Goal: Task Accomplishment & Management: Use online tool/utility

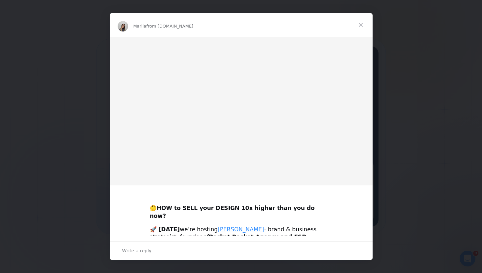
click at [161, 170] on img "Intercom messenger" at bounding box center [241, 111] width 263 height 148
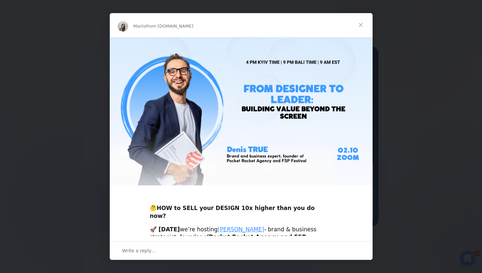
click at [357, 24] on span "Close" at bounding box center [361, 25] width 24 height 24
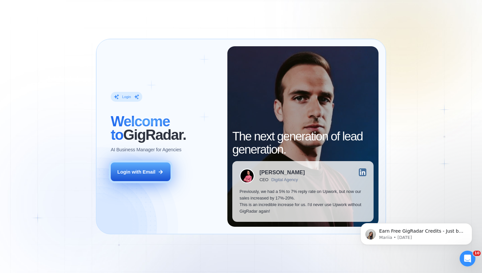
click at [148, 176] on button "Login with Email" at bounding box center [141, 172] width 60 height 19
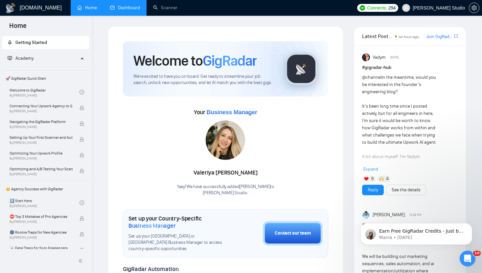
click at [124, 8] on link "Dashboard" at bounding box center [125, 8] width 30 height 6
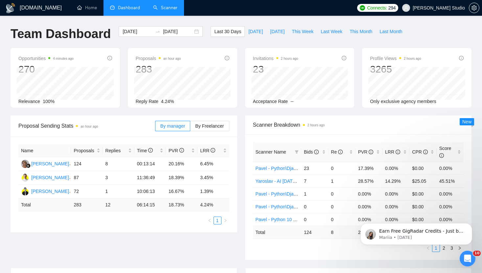
click at [161, 11] on link "Scanner" at bounding box center [165, 8] width 24 height 6
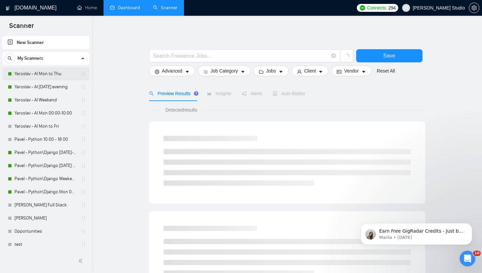
click at [36, 73] on link "Yaroslav - AI Mon to Thu" at bounding box center [45, 73] width 62 height 13
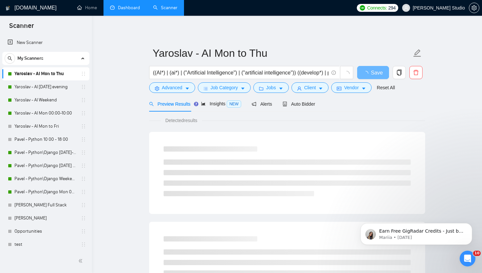
click at [223, 96] on form "Yaroslav - AI Mon to Thu ((AI*) | (ai*) | ("Artificial Intelligence") | ("artif…" at bounding box center [287, 70] width 276 height 54
click at [221, 106] on span "Insights NEW" at bounding box center [221, 103] width 40 height 5
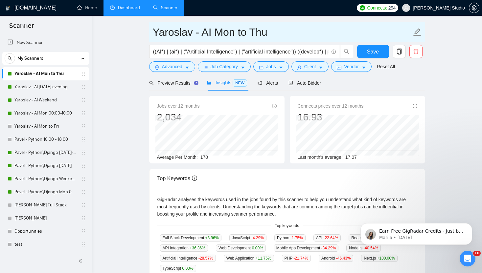
scroll to position [20, 0]
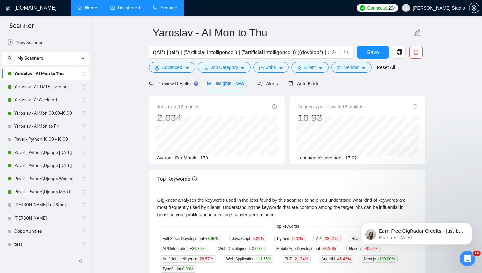
click at [82, 8] on link "Home" at bounding box center [87, 8] width 20 height 6
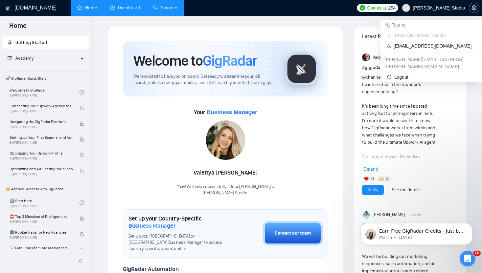
click at [473, 7] on icon "setting" at bounding box center [473, 7] width 5 height 5
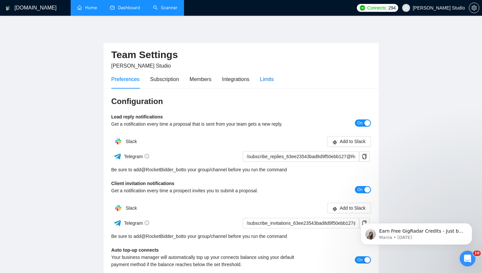
click at [269, 79] on div "Limits" at bounding box center [267, 79] width 14 height 8
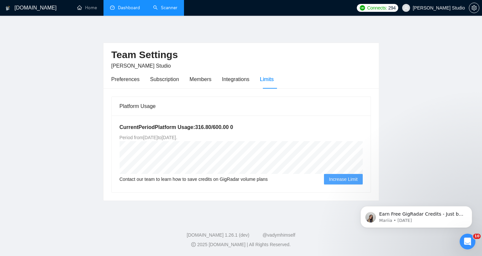
click at [121, 10] on link "Dashboard" at bounding box center [125, 8] width 30 height 6
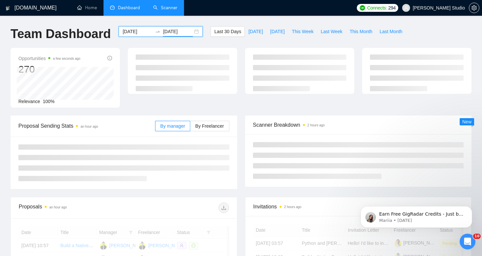
click at [172, 31] on input "[DATE]" at bounding box center [178, 31] width 30 height 7
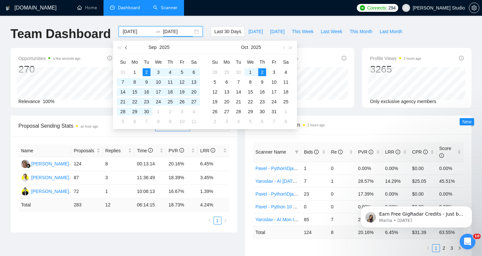
click at [124, 49] on button "button" at bounding box center [126, 47] width 7 height 13
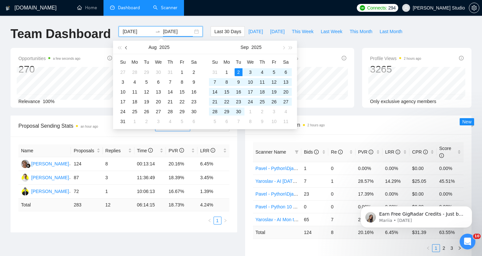
click at [128, 47] on span "button" at bounding box center [126, 47] width 3 height 3
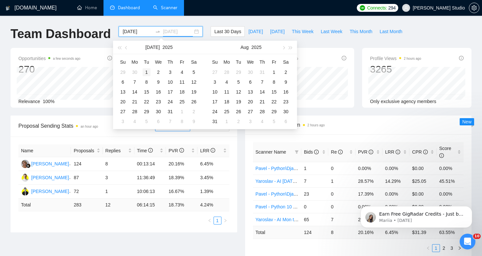
type input "[DATE]"
click at [147, 71] on div "1" at bounding box center [147, 72] width 8 height 8
click at [126, 47] on span "button" at bounding box center [126, 47] width 3 height 3
type input "[DATE]"
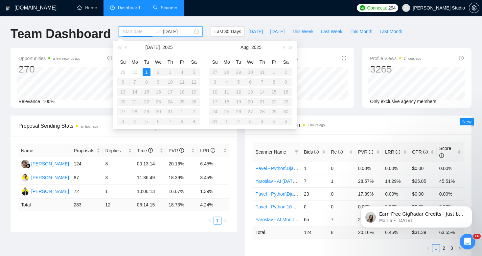
click at [169, 27] on div "[DATE]" at bounding box center [161, 31] width 84 height 11
click at [170, 30] on input "[DATE]" at bounding box center [178, 31] width 30 height 7
type input "[DATE]"
click at [171, 112] on div "31" at bounding box center [170, 112] width 8 height 8
type input "[DATE]"
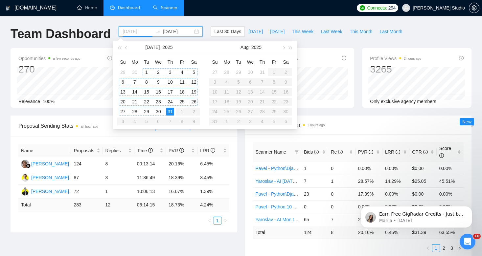
click at [147, 72] on div "1" at bounding box center [147, 72] width 8 height 8
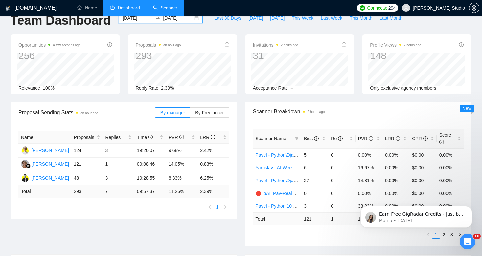
scroll to position [30, 0]
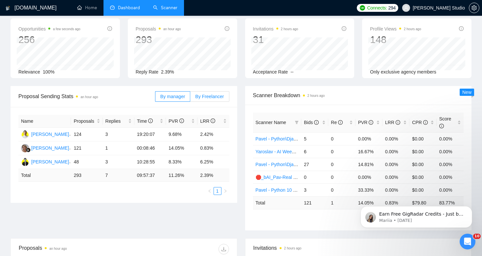
click at [215, 96] on span "By Freelancer" at bounding box center [209, 96] width 29 height 5
click at [190, 98] on input "By Freelancer" at bounding box center [190, 98] width 0 height 0
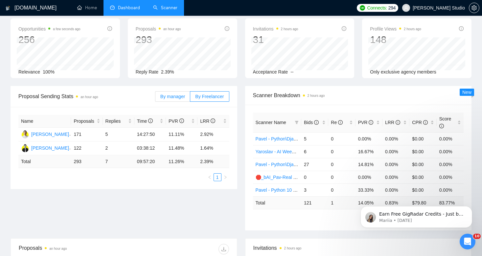
click at [178, 97] on span "By manager" at bounding box center [172, 96] width 25 height 5
click at [155, 98] on input "By manager" at bounding box center [155, 98] width 0 height 0
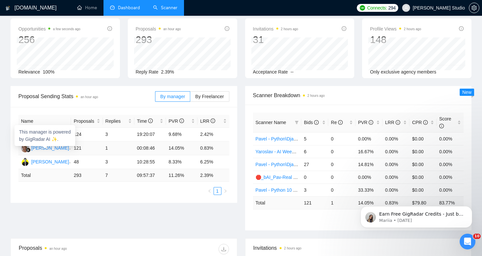
click at [63, 150] on div "[PERSON_NAME]" at bounding box center [50, 147] width 38 height 7
click at [217, 98] on span "By Freelancer" at bounding box center [209, 96] width 29 height 5
click at [190, 98] on input "By Freelancer" at bounding box center [190, 98] width 0 height 0
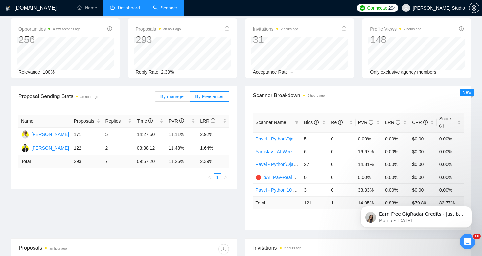
click at [178, 97] on span "By manager" at bounding box center [172, 96] width 25 height 5
click at [155, 98] on input "By manager" at bounding box center [155, 98] width 0 height 0
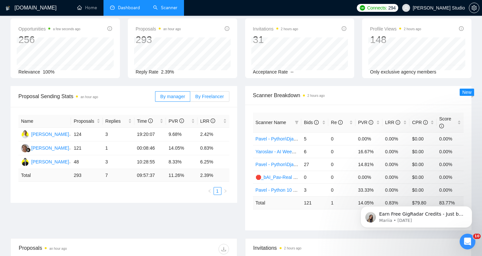
click at [210, 94] on span "By Freelancer" at bounding box center [209, 96] width 29 height 5
click at [190, 98] on input "By Freelancer" at bounding box center [190, 98] width 0 height 0
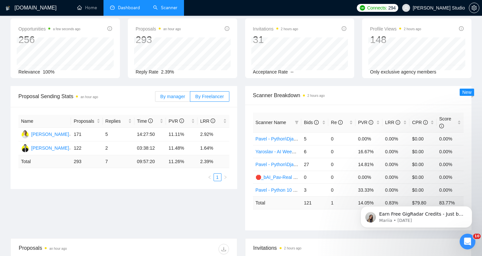
click at [176, 96] on span "By manager" at bounding box center [172, 96] width 25 height 5
click at [155, 98] on input "By manager" at bounding box center [155, 98] width 0 height 0
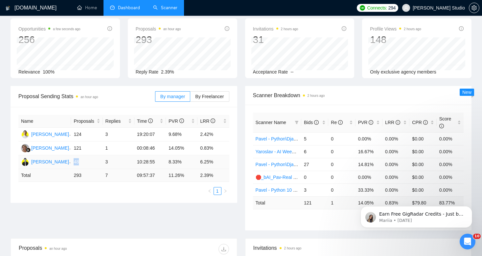
drag, startPoint x: 74, startPoint y: 162, endPoint x: 79, endPoint y: 162, distance: 5.3
click at [79, 162] on td "48" at bounding box center [87, 162] width 32 height 14
click at [220, 99] on label "By Freelancer" at bounding box center [209, 96] width 39 height 11
click at [190, 98] on input "By Freelancer" at bounding box center [190, 98] width 0 height 0
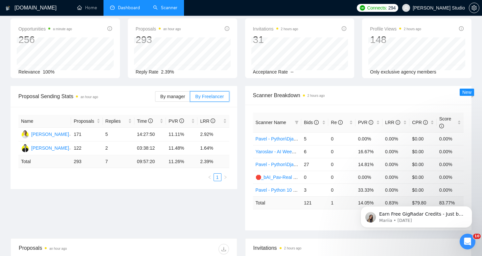
scroll to position [0, 0]
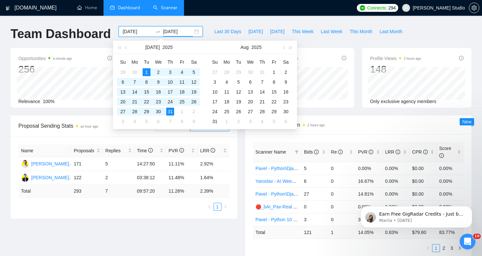
click at [170, 34] on input "[DATE]" at bounding box center [178, 31] width 30 height 7
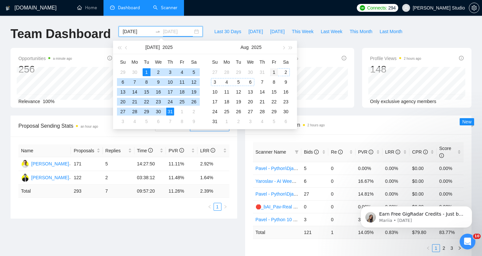
type input "[DATE]"
click at [274, 72] on div "1" at bounding box center [274, 72] width 8 height 8
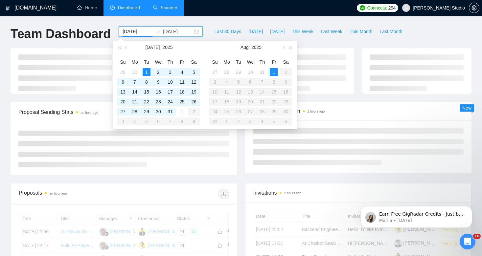
type input "[DATE]"
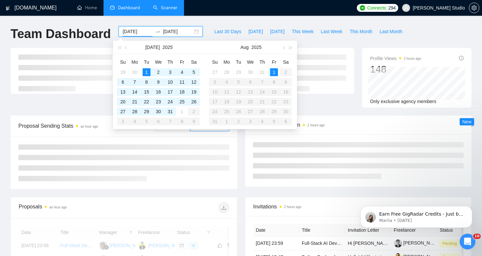
click at [167, 30] on input "[DATE]" at bounding box center [178, 31] width 30 height 7
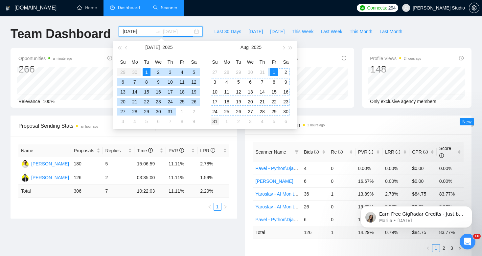
type input "[DATE]"
click at [217, 121] on div "31" at bounding box center [215, 122] width 8 height 8
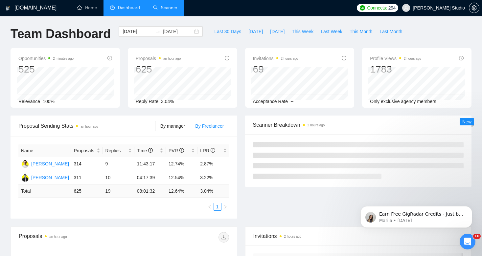
click at [258, 23] on div "[DOMAIN_NAME] Home Dashboard Scanner Connects: 294 [PERSON_NAME] Studio Team Da…" at bounding box center [241, 243] width 482 height 486
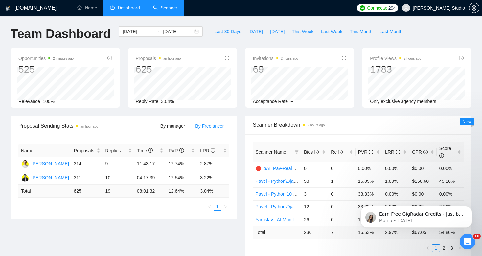
scroll to position [14, 0]
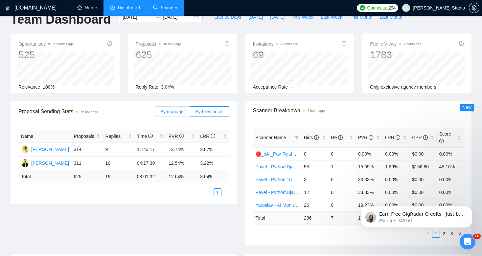
click at [176, 106] on label "By manager" at bounding box center [172, 111] width 35 height 11
click at [155, 113] on input "By manager" at bounding box center [155, 113] width 0 height 0
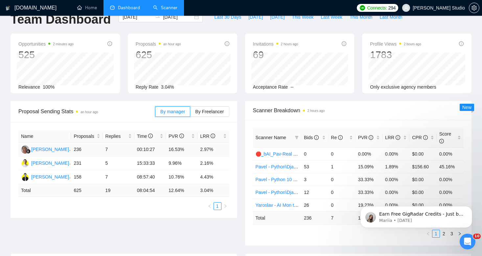
scroll to position [0, 0]
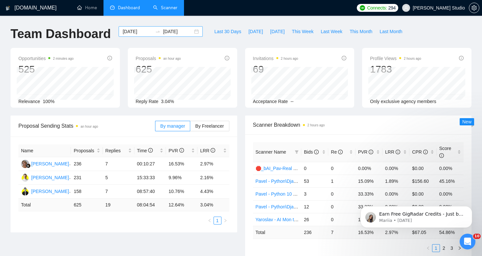
click at [136, 34] on input "[DATE]" at bounding box center [137, 31] width 30 height 7
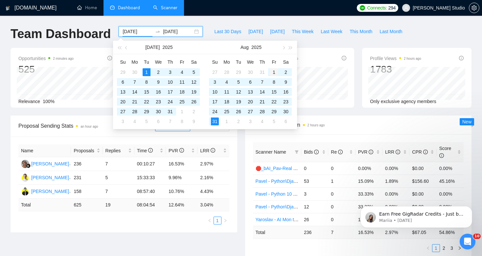
type input "[DATE]"
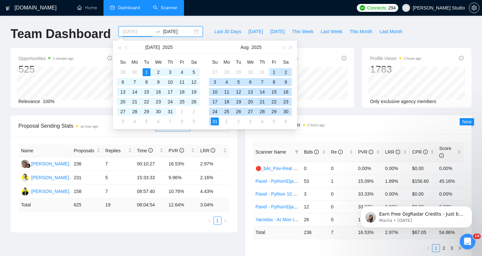
click at [274, 73] on div "1" at bounding box center [274, 72] width 8 height 8
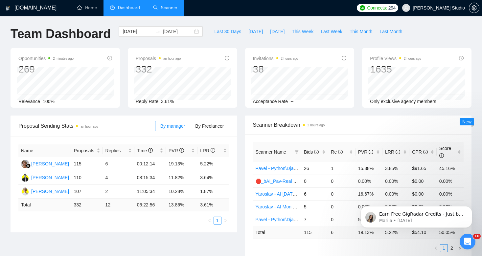
click at [225, 122] on label "By Freelancer" at bounding box center [209, 126] width 39 height 11
click at [190, 128] on input "By Freelancer" at bounding box center [190, 128] width 0 height 0
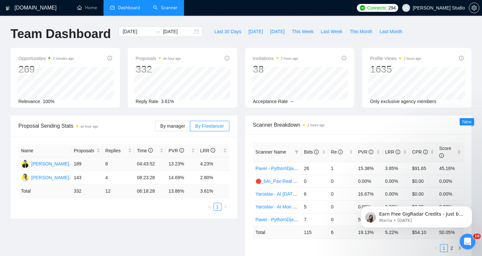
click at [81, 166] on td "189" at bounding box center [87, 164] width 32 height 14
click at [174, 122] on label "By manager" at bounding box center [172, 126] width 35 height 11
click at [155, 128] on input "By manager" at bounding box center [155, 128] width 0 height 0
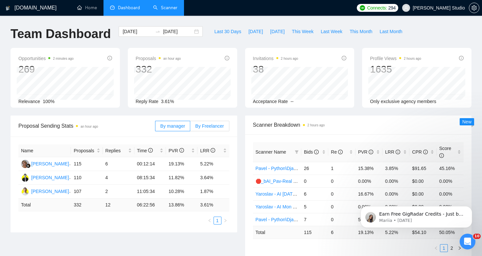
click at [209, 126] on span "By Freelancer" at bounding box center [209, 125] width 29 height 5
click at [190, 128] on input "By Freelancer" at bounding box center [190, 128] width 0 height 0
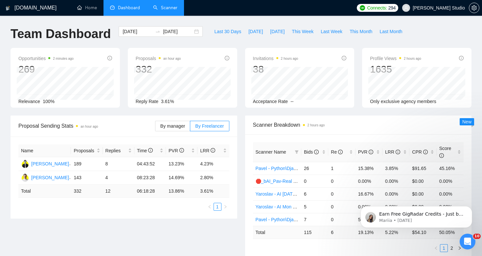
click at [171, 9] on link "Scanner" at bounding box center [165, 8] width 24 height 6
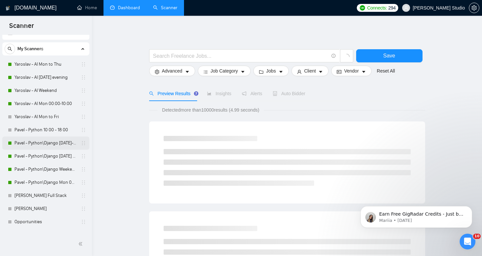
scroll to position [9, 0]
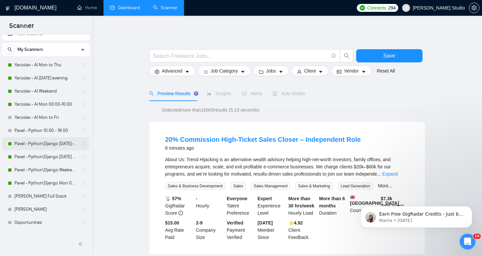
click at [42, 142] on link "Pavel - Python\Django [DATE]-[DATE] 18:00 - 10:00" at bounding box center [45, 143] width 62 height 13
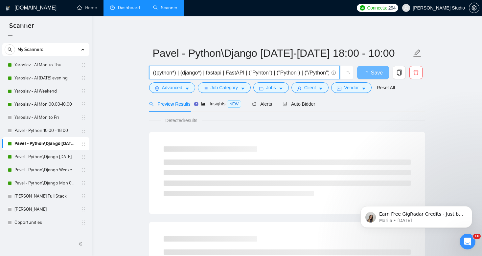
click at [245, 71] on input "((python*) | (django*) | fastapi | FastAPI | ("Pyhton") | ("Python") | ("/Pytho…" at bounding box center [240, 73] width 175 height 8
click at [315, 73] on input "((python*) | (django*) | fastapi | FastAPI | ("Pyhton") | ("Python") | ("/Pytho…" at bounding box center [240, 73] width 175 height 8
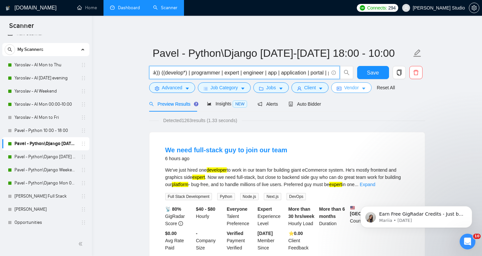
scroll to position [0, 302]
click at [164, 70] on input "((python*) | (django*) | fastapi | FastAPI | ("Pyhton") | ("Python") | ("/Pytho…" at bounding box center [240, 73] width 175 height 8
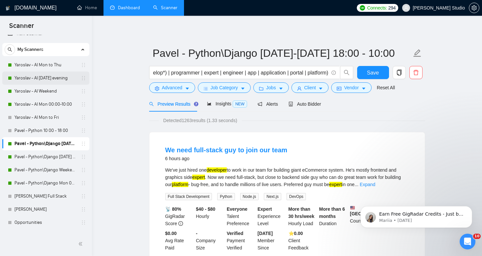
scroll to position [0, 0]
click at [46, 80] on link "Yaroslav - AI [DATE] evening" at bounding box center [45, 78] width 62 height 13
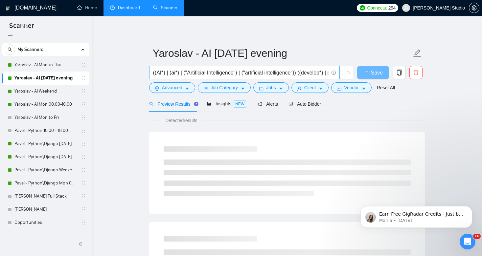
click at [296, 72] on input "((AI*) | (ai*) | ("Artificial Intelligence") | ("artificial intelligence")) ((d…" at bounding box center [240, 73] width 175 height 8
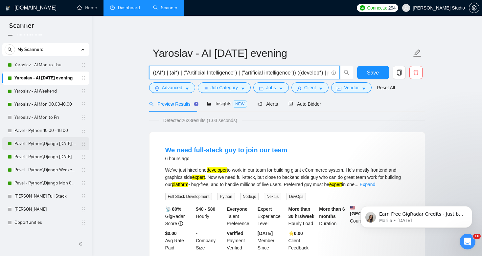
click at [43, 142] on link "Pavel - Python\Django [DATE]-[DATE] 18:00 - 10:00" at bounding box center [45, 143] width 62 height 13
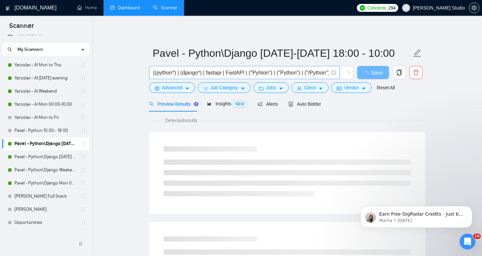
click at [202, 75] on input "((python*) | (django*) | fastapi | FastAPI | ("Pyhton") | ("Python") | ("/Pytho…" at bounding box center [240, 73] width 175 height 8
click at [266, 68] on span "((python*) | (django*) | fastapi | FastAPI | ("Pyhton") | ("Python") | ("/Pytho…" at bounding box center [244, 72] width 190 height 13
click at [279, 71] on input "((python*) | (django*) | fastapi | FastAPI | ("Pyhton") | ("Python") | ("/Pytho…" at bounding box center [240, 73] width 175 height 8
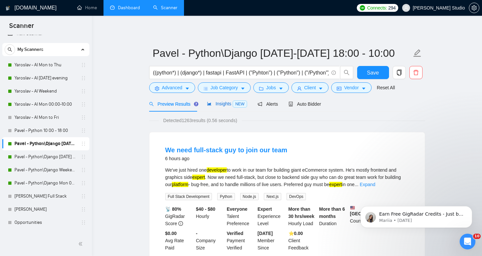
click at [215, 106] on span "Insights NEW" at bounding box center [227, 103] width 40 height 5
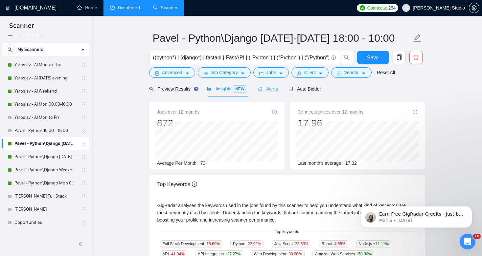
scroll to position [18, 0]
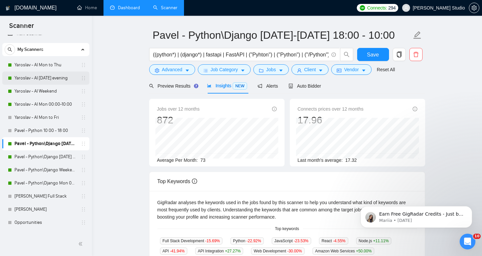
click at [37, 81] on link "Yaroslav - AI [DATE] evening" at bounding box center [45, 78] width 62 height 13
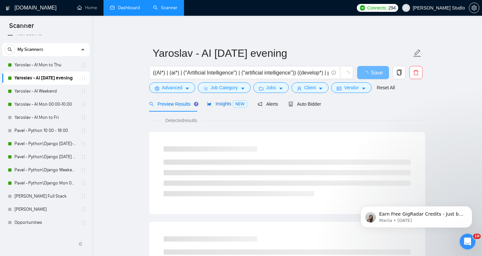
click at [218, 103] on span "Insights NEW" at bounding box center [227, 103] width 40 height 5
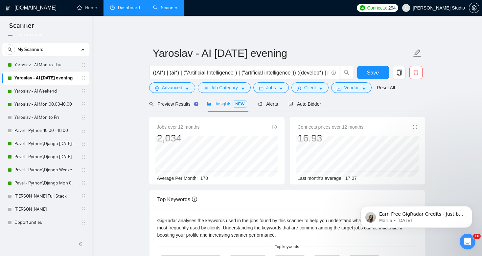
click at [124, 102] on main "Yaroslav - AI [DATE] evening ((AI*) | (ai*) | ("Artificial Intelligence") | ("a…" at bounding box center [286, 251] width 369 height 450
click at [52, 145] on link "Pavel - Python\Django [DATE]-[DATE] 18:00 - 10:00" at bounding box center [45, 143] width 62 height 13
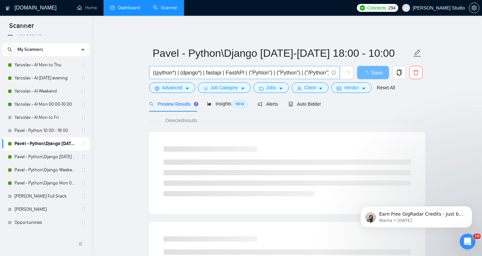
click at [173, 76] on input "((python*) | (django*) | fastapi | FastAPI | ("Pyhton") | ("Python") | ("/Pytho…" at bounding box center [240, 73] width 175 height 8
